Goal: Information Seeking & Learning: Learn about a topic

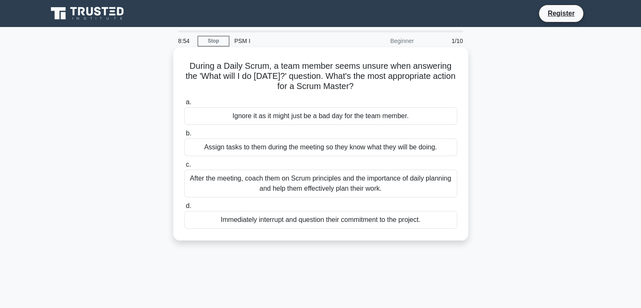
click at [298, 186] on div "After the meeting, coach them on Scrum principles and the importance of daily p…" at bounding box center [320, 183] width 273 height 28
click at [184, 167] on input "c. After the meeting, coach them on Scrum principles and the importance of dail…" at bounding box center [184, 164] width 0 height 5
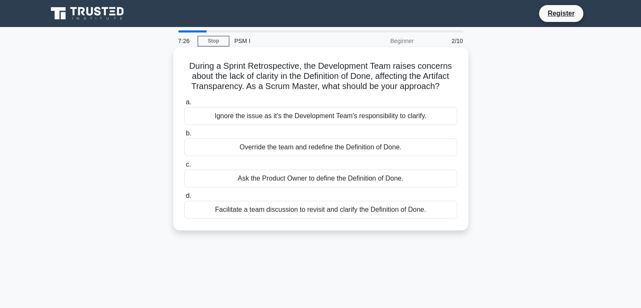
click at [301, 178] on div "Ask the Product Owner to define the Definition of Done." at bounding box center [320, 178] width 273 height 18
click at [184, 167] on input "c. Ask the Product Owner to define the Definition of Done." at bounding box center [184, 164] width 0 height 5
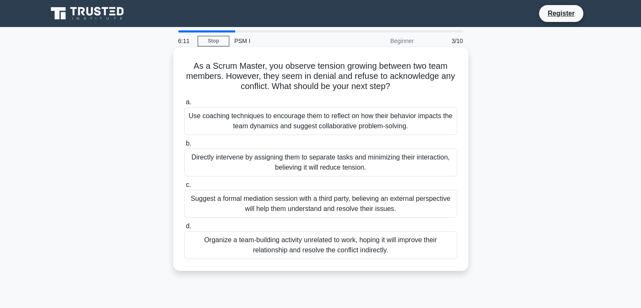
click at [332, 121] on div "Use coaching techniques to encourage them to reflect on how their behavior impa…" at bounding box center [320, 121] width 273 height 28
click at [184, 105] on input "a. Use coaching techniques to encourage them to reflect on how their behavior i…" at bounding box center [184, 101] width 0 height 5
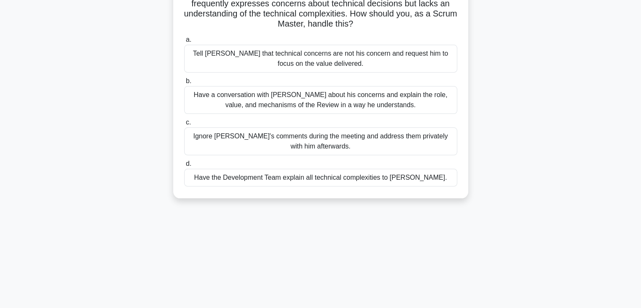
scroll to position [76, 0]
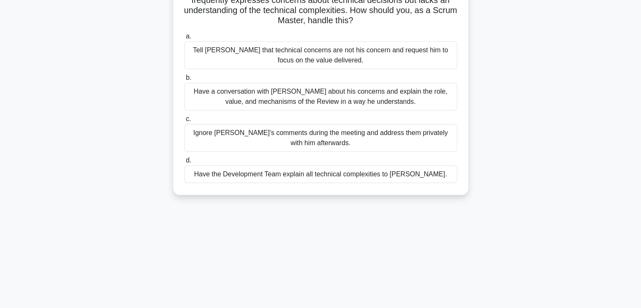
click at [331, 95] on div "Have a conversation with David about his concerns and explain the role, value, …" at bounding box center [320, 97] width 273 height 28
click at [184, 81] on input "b. Have a conversation with David about his concerns and explain the role, valu…" at bounding box center [184, 77] width 0 height 5
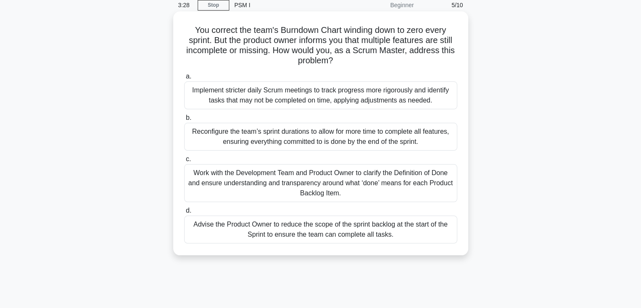
scroll to position [33, 0]
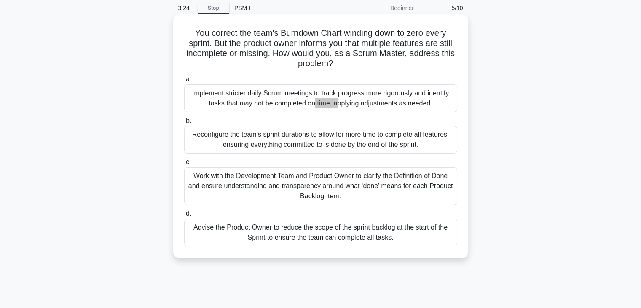
drag, startPoint x: 225, startPoint y: 95, endPoint x: 244, endPoint y: 97, distance: 19.5
click at [244, 97] on div "Implement stricter daily Scrum meetings to track progress more rigorously and i…" at bounding box center [320, 98] width 273 height 28
copy div "stricter"
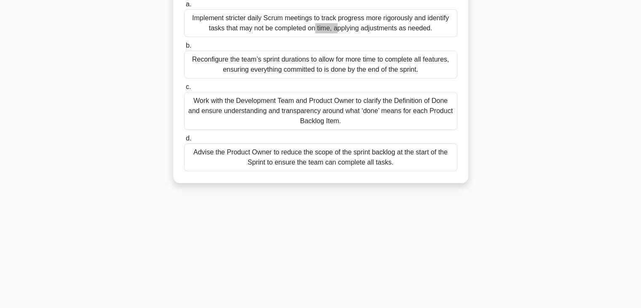
scroll to position [121, 0]
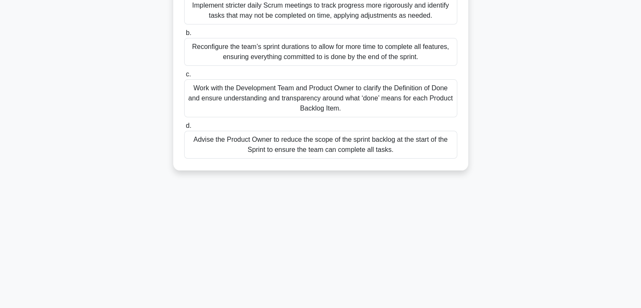
click at [328, 106] on div "Work with the Development Team and Product Owner to clarify the Definition of D…" at bounding box center [320, 98] width 273 height 38
click at [184, 77] on input "c. Work with the Development Team and Product Owner to clarify the Definition o…" at bounding box center [184, 74] width 0 height 5
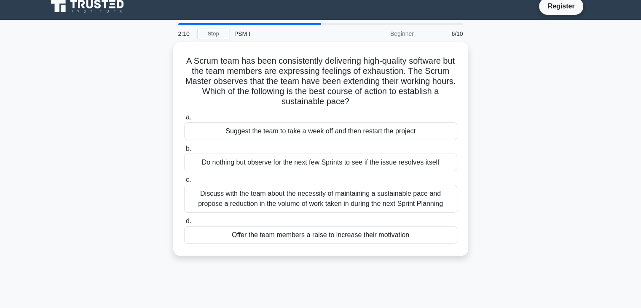
scroll to position [0, 0]
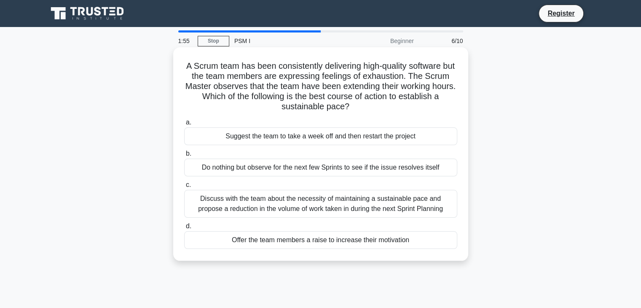
click at [276, 86] on h5 "A Scrum team has been consistently delivering high-quality software but the tea…" at bounding box center [320, 86] width 275 height 51
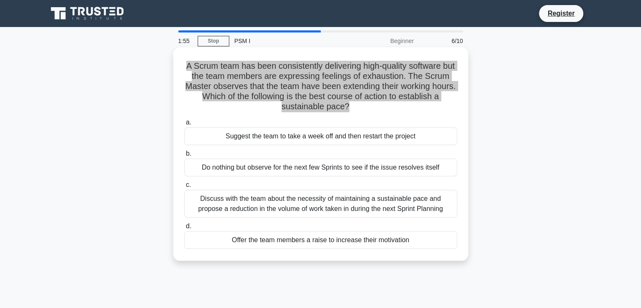
click at [276, 86] on h5 "A Scrum team has been consistently delivering high-quality software but the tea…" at bounding box center [320, 86] width 275 height 51
click at [255, 97] on h5 "A Scrum team has been consistently delivering high-quality software but the tea…" at bounding box center [320, 86] width 275 height 51
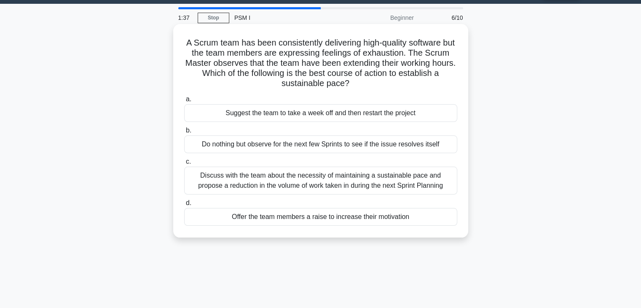
scroll to position [15, 0]
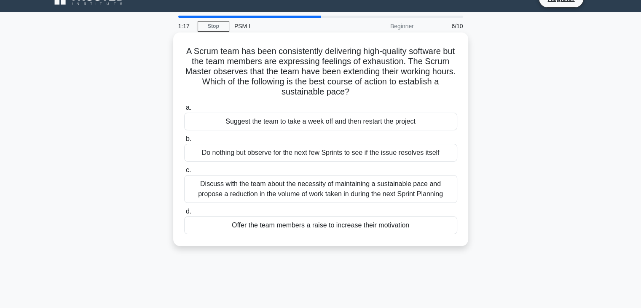
click at [401, 189] on div "Discuss with the team about the necessity of maintaining a sustainable pace and…" at bounding box center [320, 189] width 273 height 28
click at [184, 173] on input "c. Discuss with the team about the necessity of maintaining a sustainable pace …" at bounding box center [184, 169] width 0 height 5
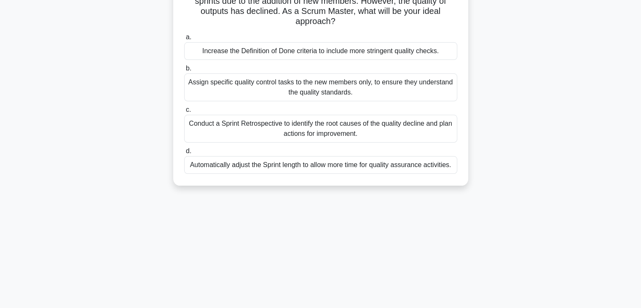
scroll to position [76, 0]
click at [325, 127] on div "Conduct a Sprint Retrospective to identify the root causes of the quality decli…" at bounding box center [320, 128] width 273 height 28
click at [184, 112] on input "c. Conduct a Sprint Retrospective to identify the root causes of the quality de…" at bounding box center [184, 108] width 0 height 5
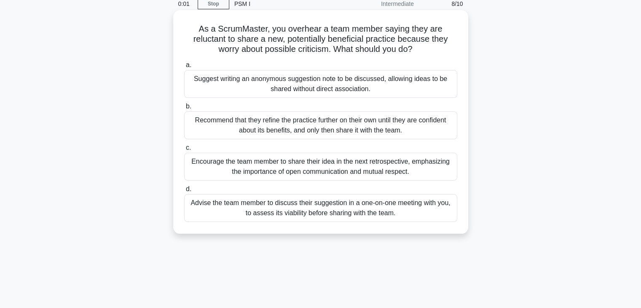
scroll to position [38, 0]
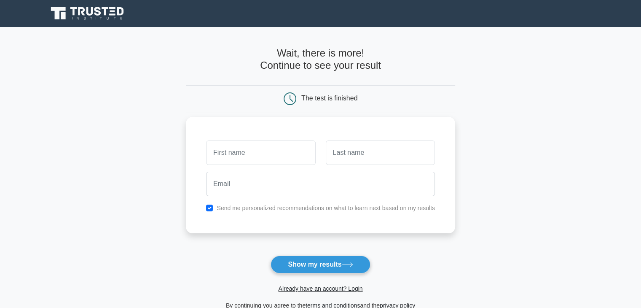
click at [284, 148] on input "text" at bounding box center [260, 152] width 109 height 24
type input "[PERSON_NAME]"
type input "Hakobjanyan"
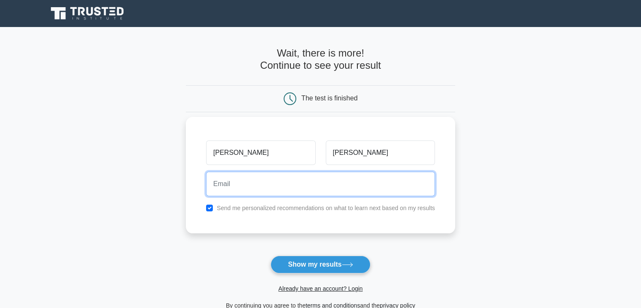
click at [350, 190] on input "email" at bounding box center [320, 184] width 229 height 24
type input "hakobjanyan.angela@gmail.com"
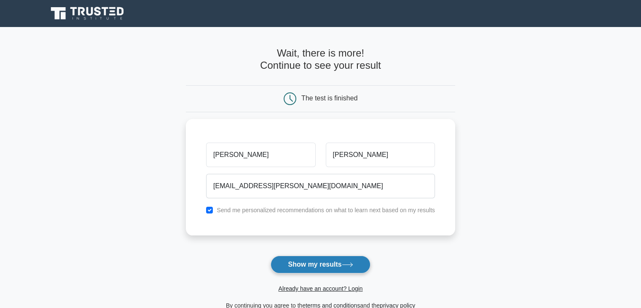
click at [310, 264] on button "Show my results" at bounding box center [320, 264] width 99 height 18
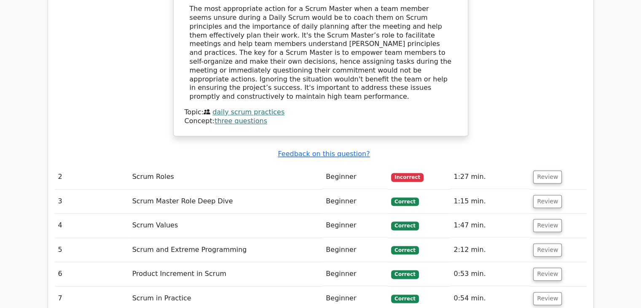
scroll to position [948, 0]
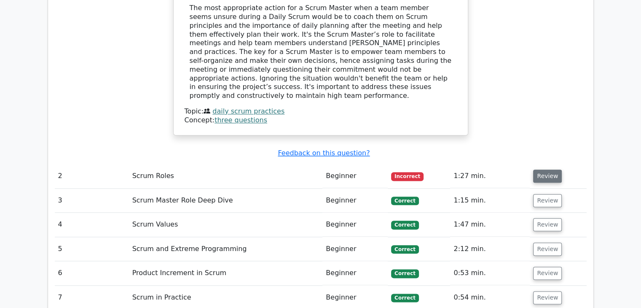
click at [540, 169] on button "Review" at bounding box center [547, 175] width 29 height 13
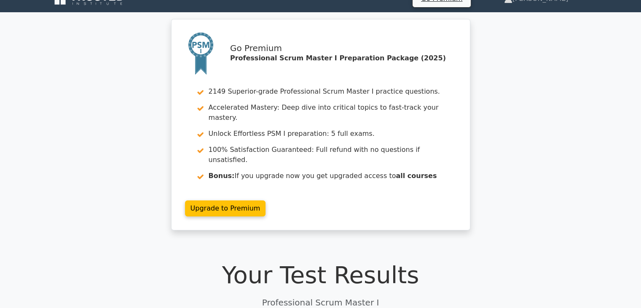
scroll to position [0, 0]
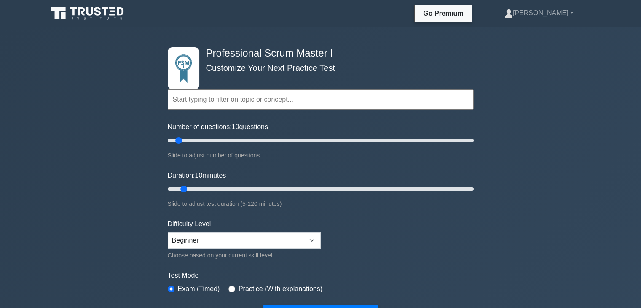
click at [270, 103] on input "text" at bounding box center [321, 99] width 306 height 20
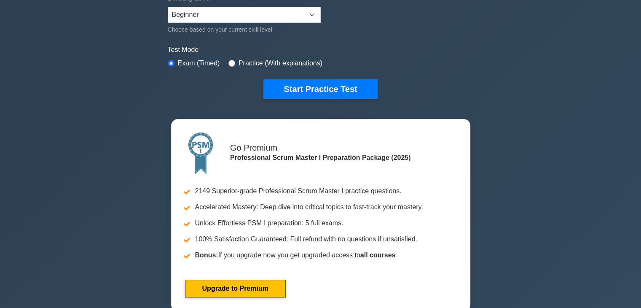
scroll to position [222, 0]
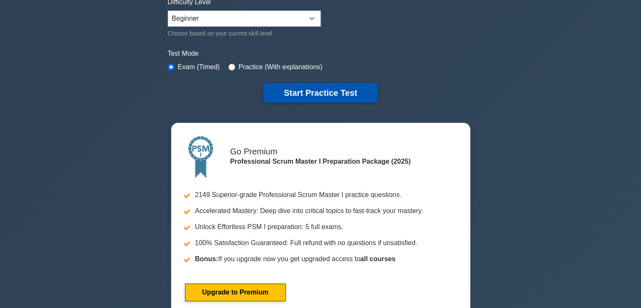
click at [280, 98] on button "Start Practice Test" at bounding box center [320, 92] width 114 height 19
